Goal: Understand process/instructions: Learn how to perform a task or action

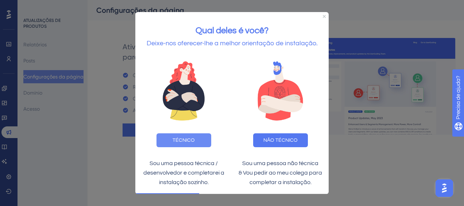
click at [194, 135] on button "TÉCNICO" at bounding box center [184, 140] width 55 height 14
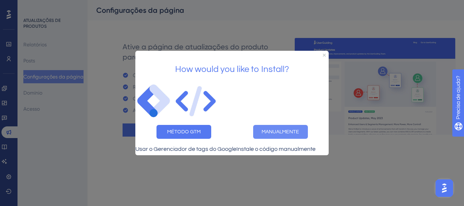
click at [301, 125] on button "MANUALMENTE" at bounding box center [280, 132] width 55 height 14
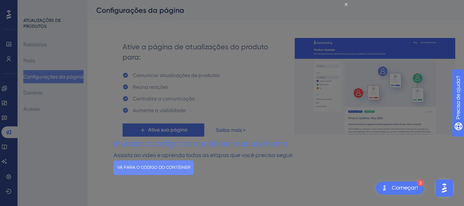
click at [194, 175] on button "VÁ PARA O CÓDIGO DO CONTÊINER" at bounding box center [153, 167] width 80 height 15
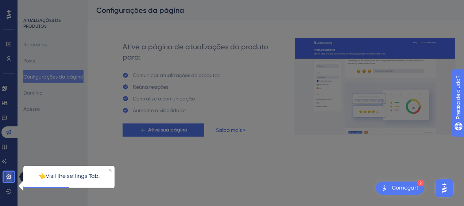
click at [8, 172] on link at bounding box center [9, 177] width 6 height 12
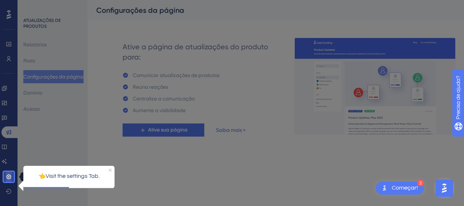
click at [12, 177] on link at bounding box center [9, 177] width 6 height 12
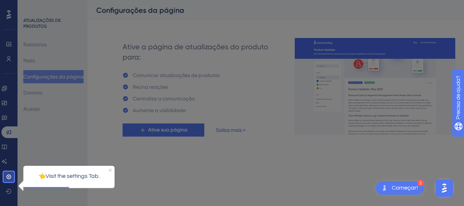
click at [53, 182] on div "👈Visit the settings Tab." at bounding box center [68, 175] width 91 height 21
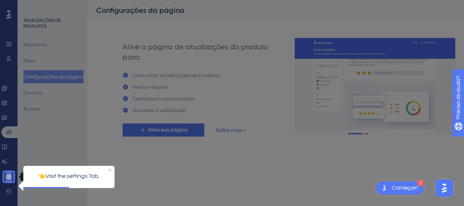
click at [6, 177] on icon at bounding box center [9, 177] width 6 height 6
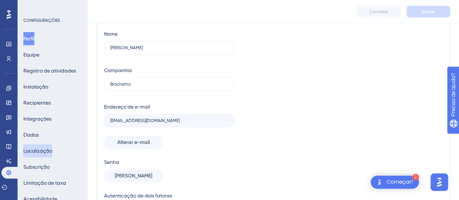
scroll to position [36, 0]
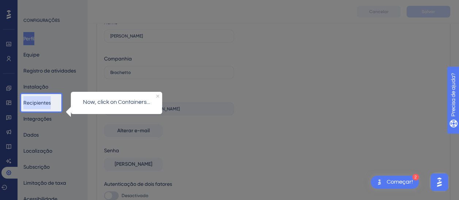
click at [49, 106] on button "Recipientes" at bounding box center [36, 102] width 27 height 13
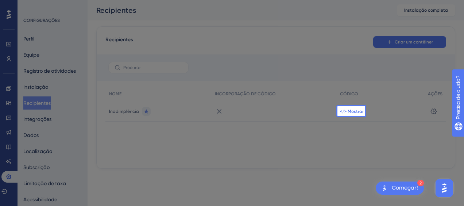
click at [352, 111] on span "</> Mostrar" at bounding box center [352, 111] width 24 height 6
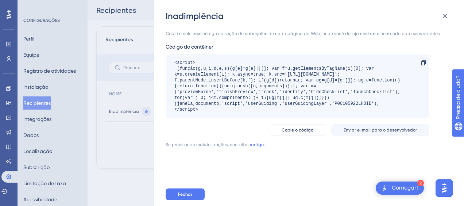
drag, startPoint x: 385, startPoint y: 102, endPoint x: 153, endPoint y: 64, distance: 234.8
click at [153, 64] on div "Inadimplência Copie e cole esse código na seção de cabeçalho de cada página da …" at bounding box center [232, 103] width 464 height 206
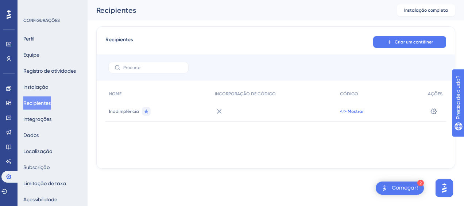
click at [353, 108] on span "</> Mostrar" at bounding box center [352, 111] width 24 height 6
